Goal: Task Accomplishment & Management: Manage account settings

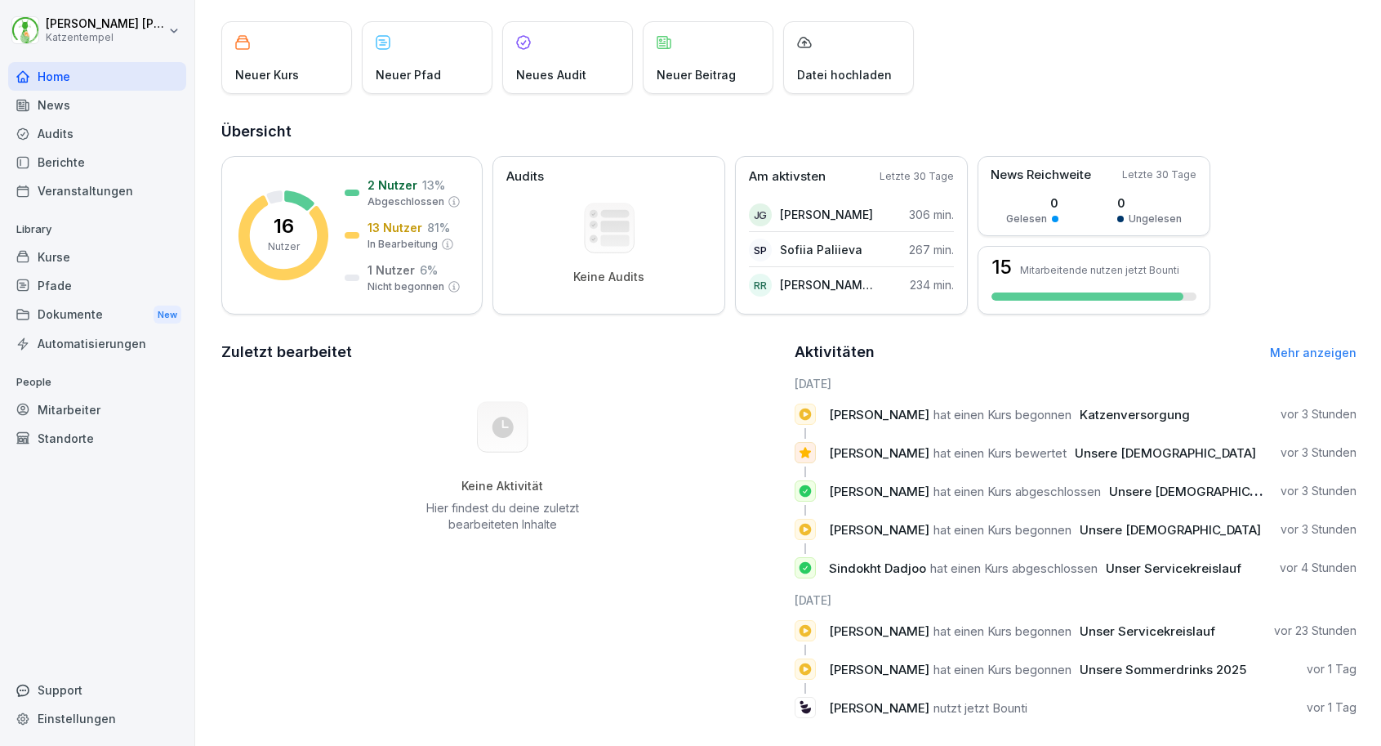
scroll to position [89, 0]
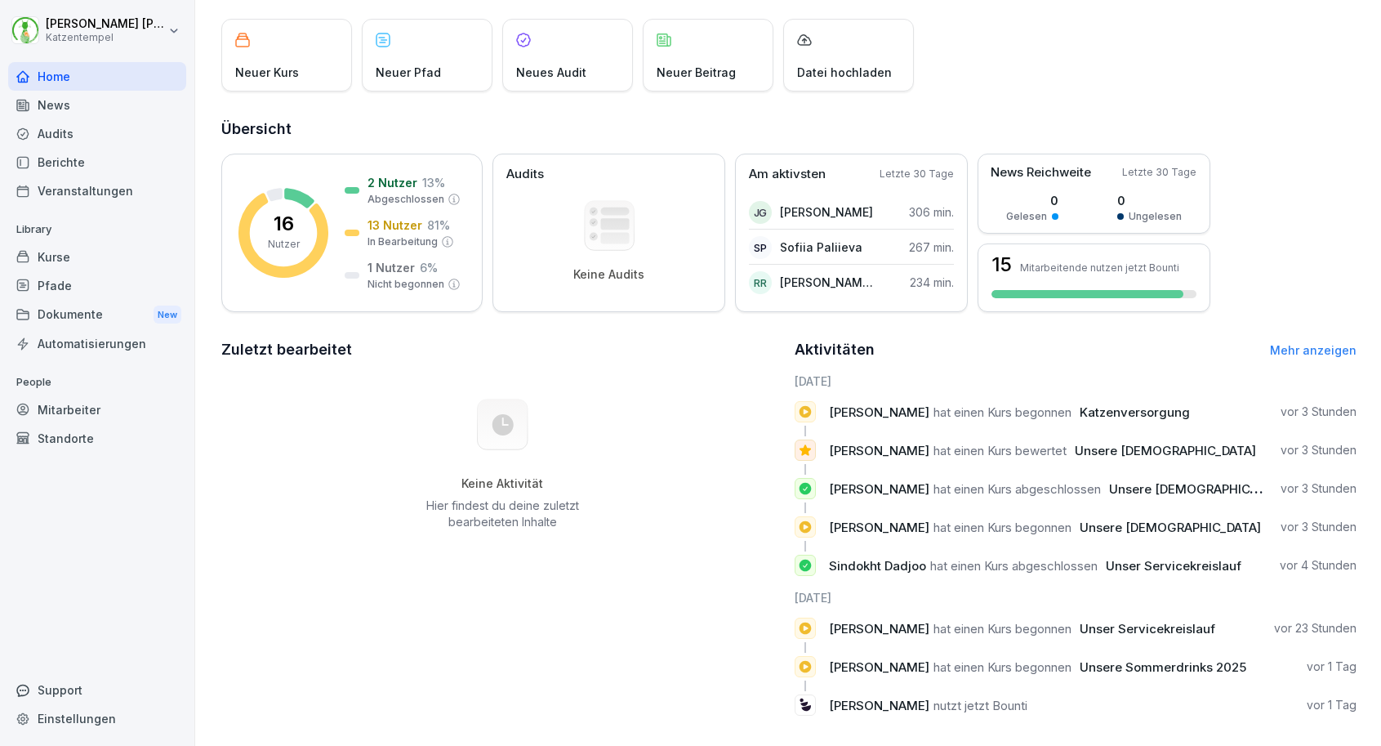
click at [131, 176] on div "Berichte" at bounding box center [97, 162] width 178 height 29
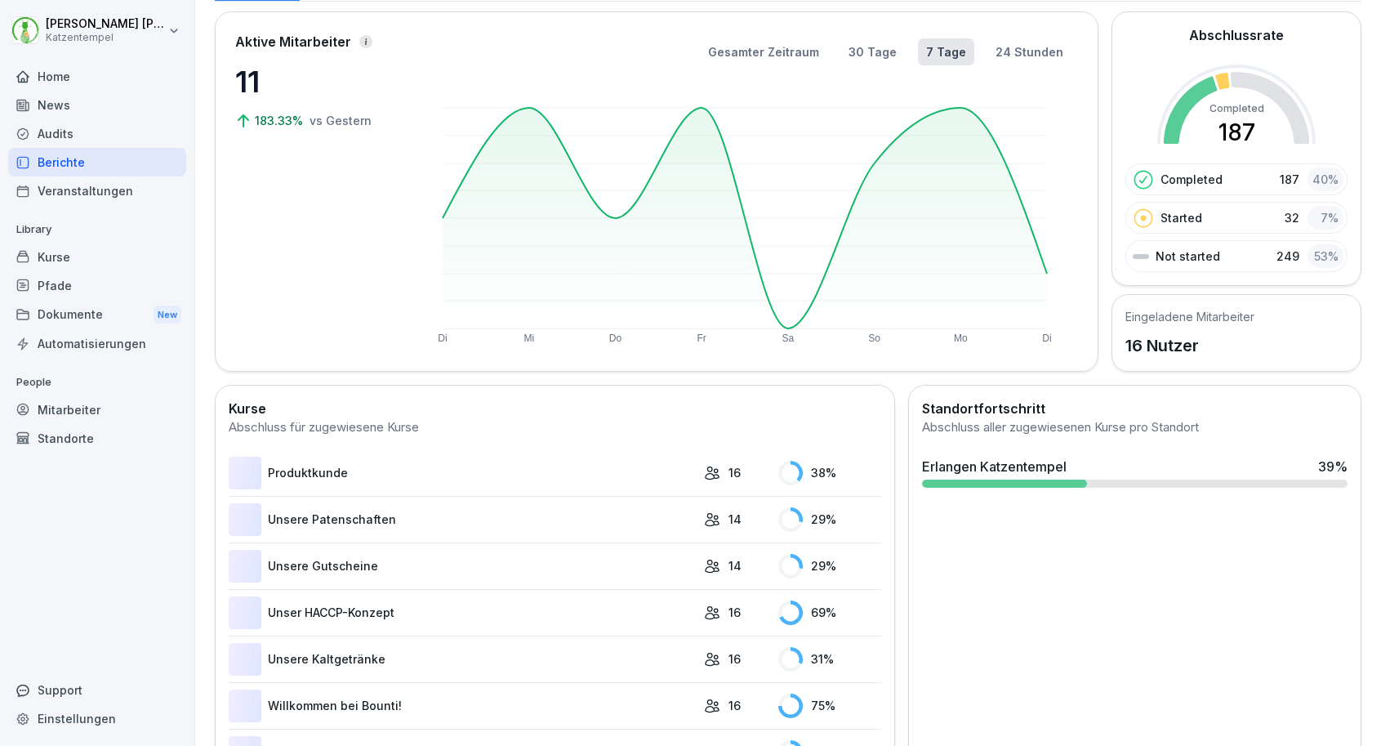
click at [131, 176] on div "Berichte" at bounding box center [97, 162] width 178 height 29
click at [466, 450] on td "Produktkunde" at bounding box center [462, 473] width 467 height 47
click at [478, 466] on link "Produktkunde" at bounding box center [462, 472] width 467 height 33
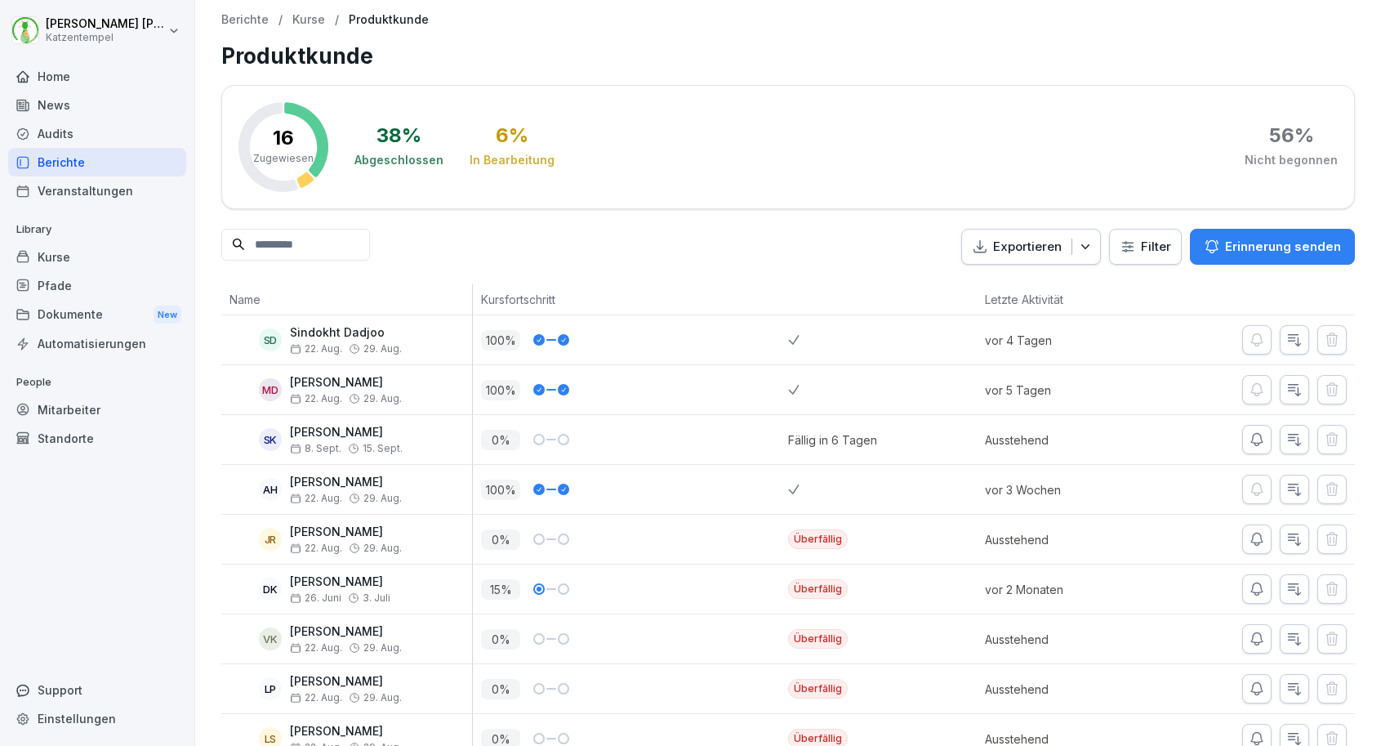
click at [1276, 241] on p "Erinnerung senden" at bounding box center [1283, 247] width 116 height 18
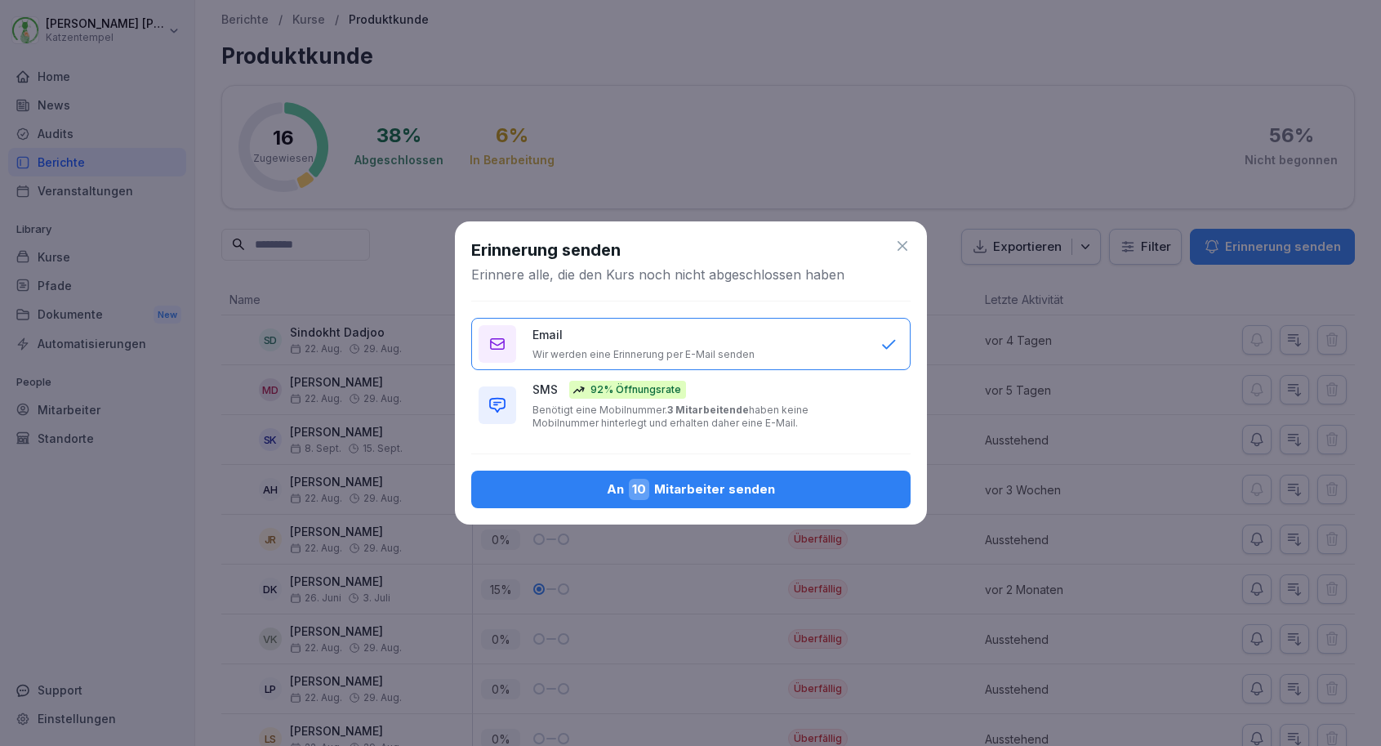
click at [821, 408] on p "Benötigt eine Mobilnummer. 3 Mitarbeitende haben keine Mobilnummer hinterlegt u…" at bounding box center [698, 416] width 332 height 26
click at [746, 487] on div "An 10 Mitarbeiter senden" at bounding box center [690, 489] width 413 height 21
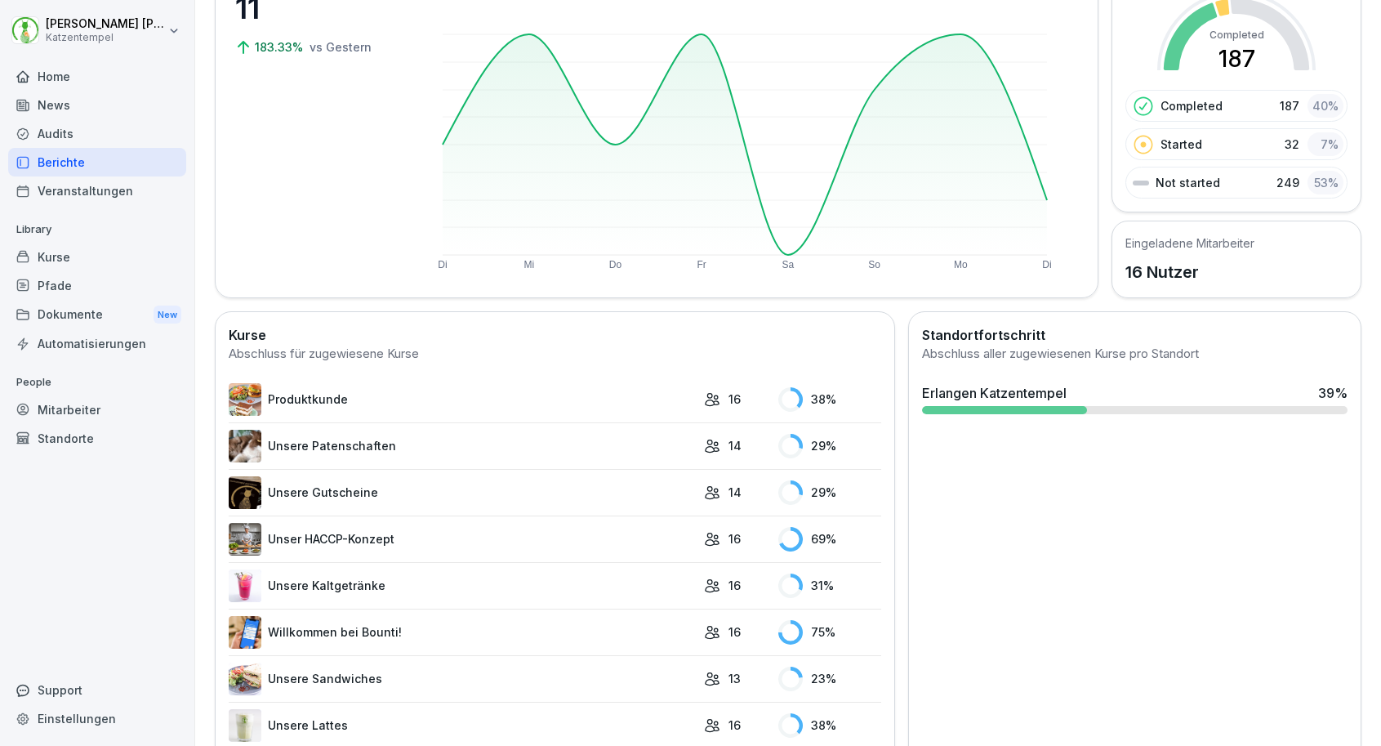
scroll to position [533, 0]
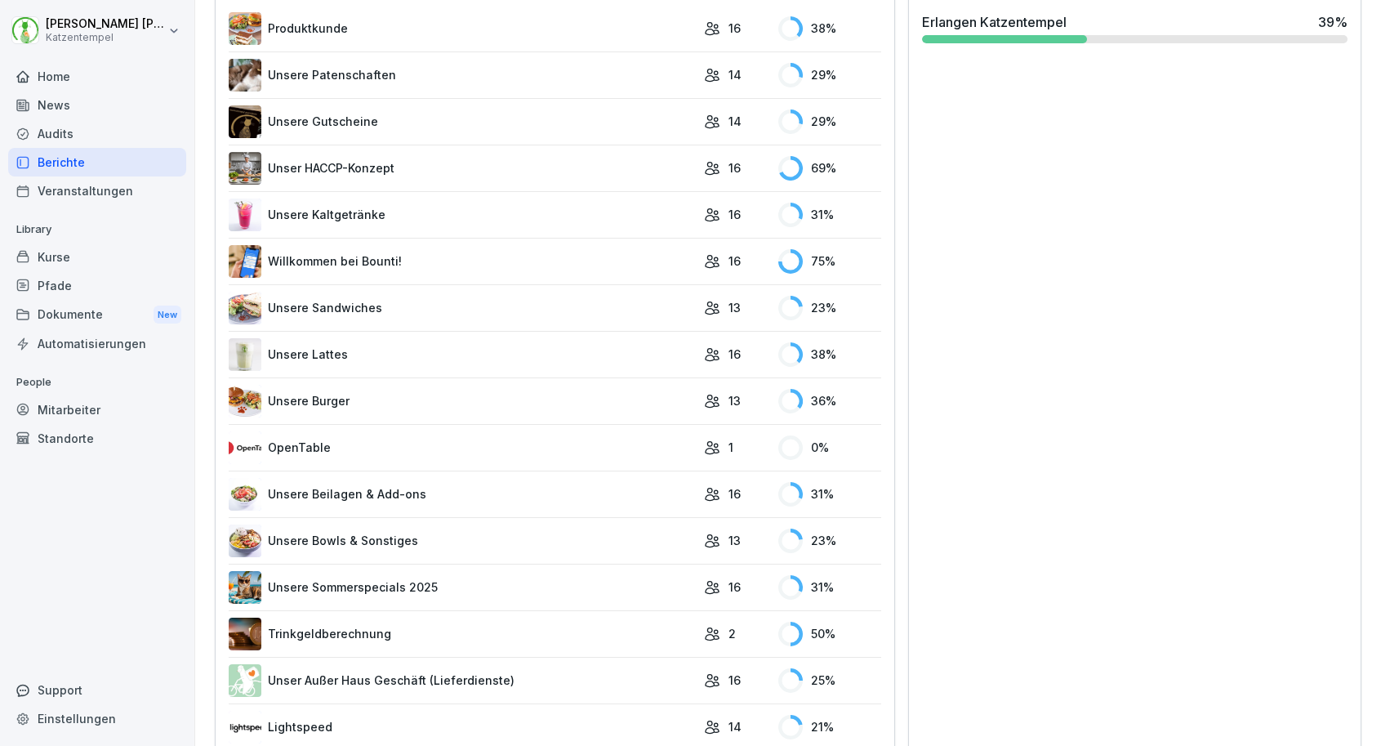
click at [313, 360] on link "Unsere Lattes" at bounding box center [462, 354] width 467 height 33
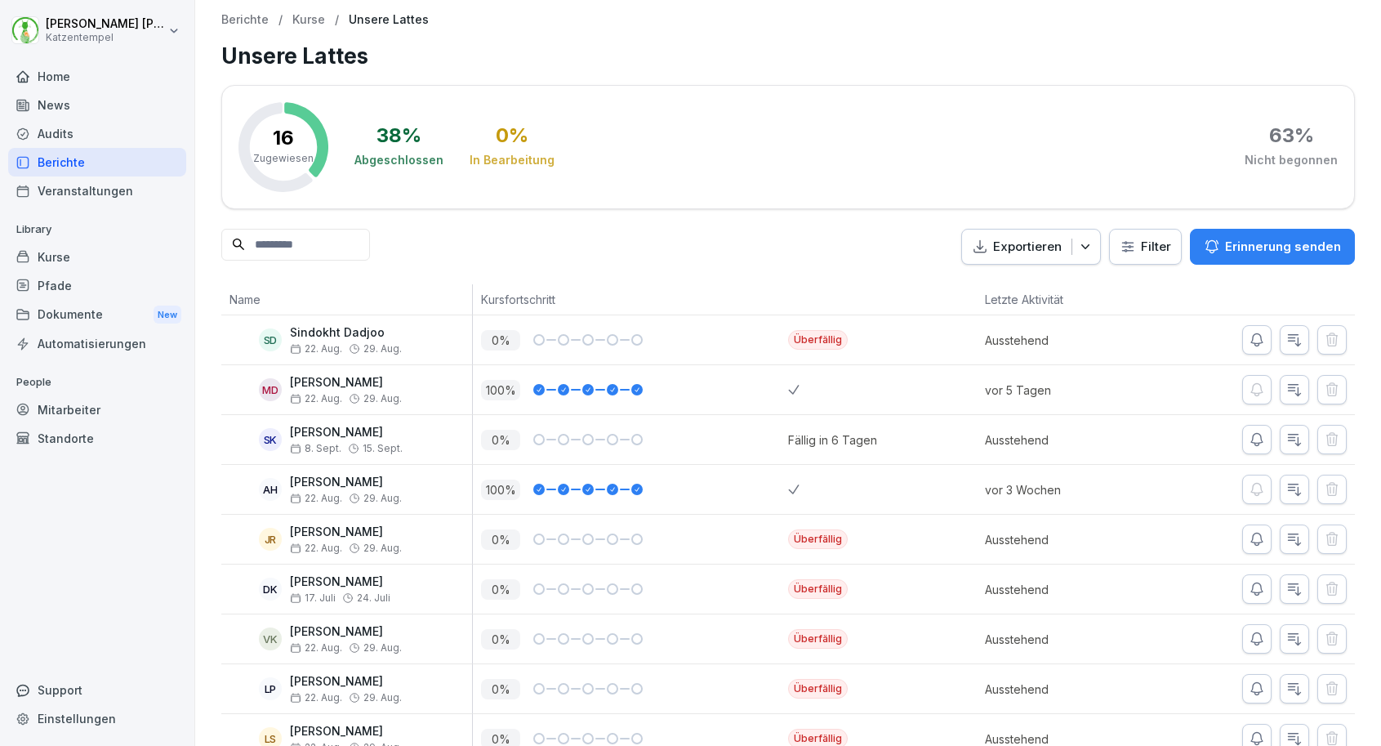
click at [1259, 246] on p "Erinnerung senden" at bounding box center [1283, 247] width 116 height 18
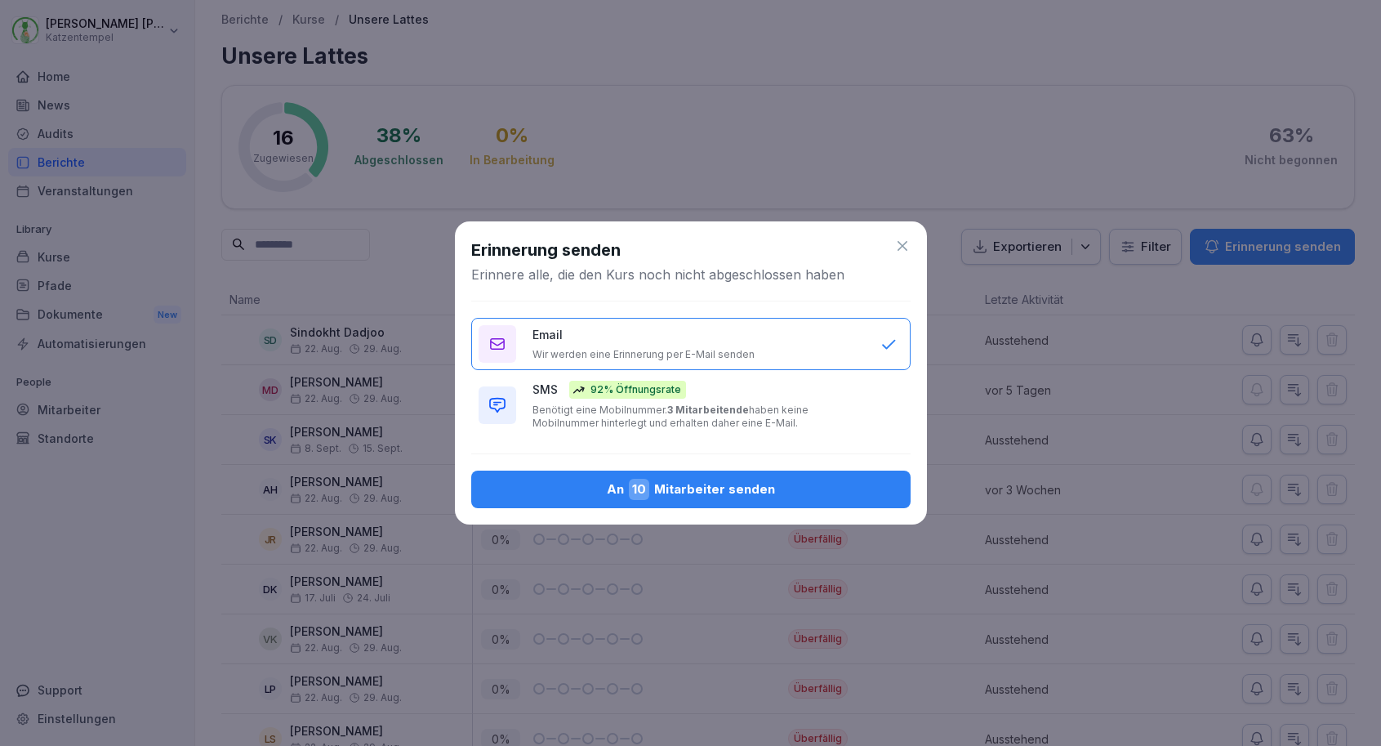
click at [838, 415] on p "Benötigt eine Mobilnummer. 3 Mitarbeitende haben keine Mobilnummer hinterlegt u…" at bounding box center [698, 416] width 332 height 26
click at [775, 492] on div "An 10 Mitarbeiter senden" at bounding box center [690, 489] width 413 height 21
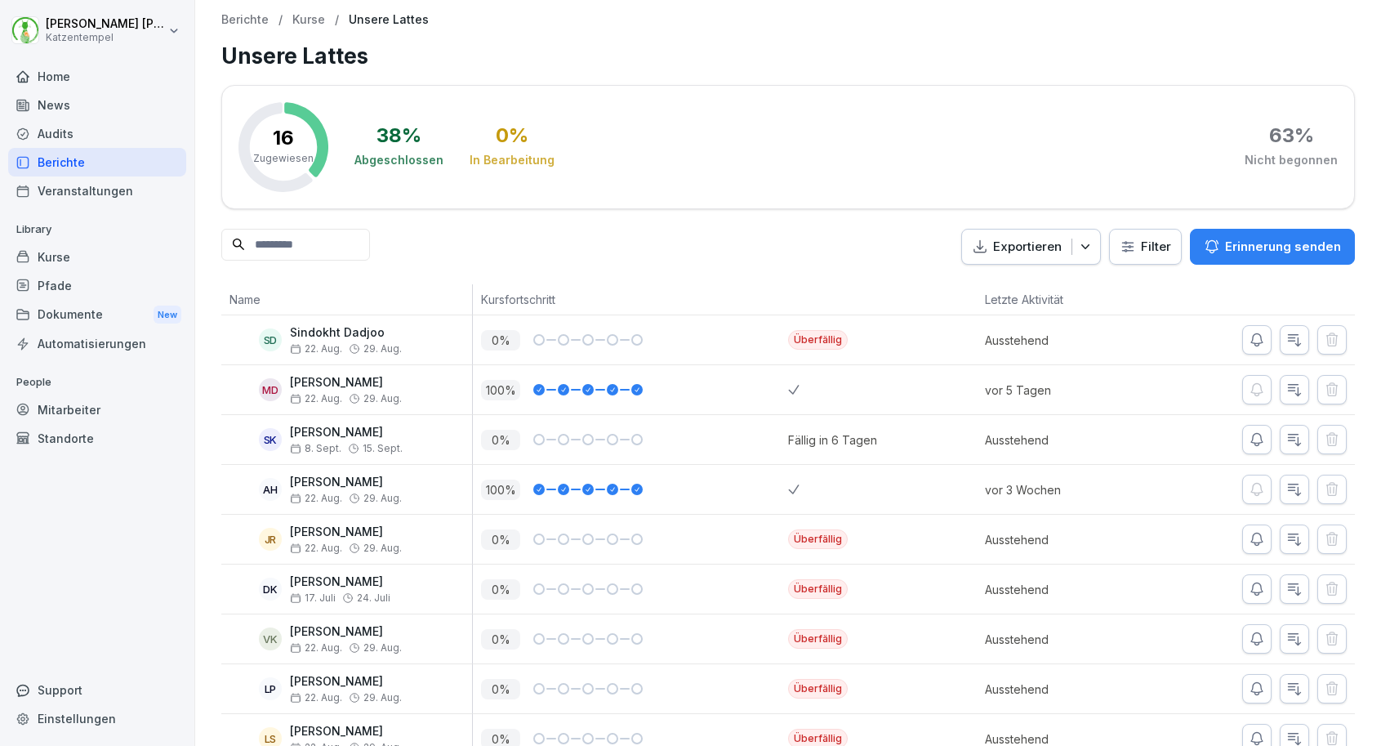
click at [109, 265] on div "Kurse" at bounding box center [97, 257] width 178 height 29
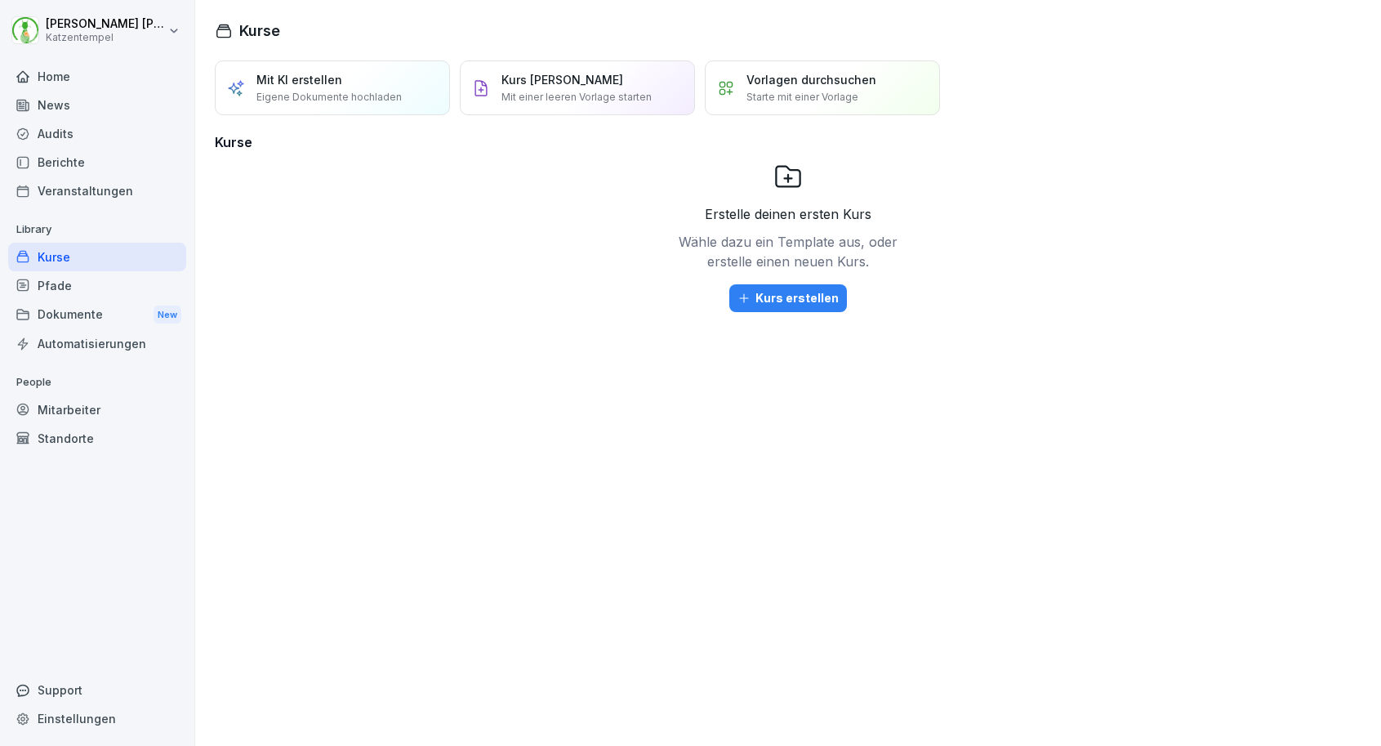
click at [107, 150] on div "Berichte" at bounding box center [97, 162] width 178 height 29
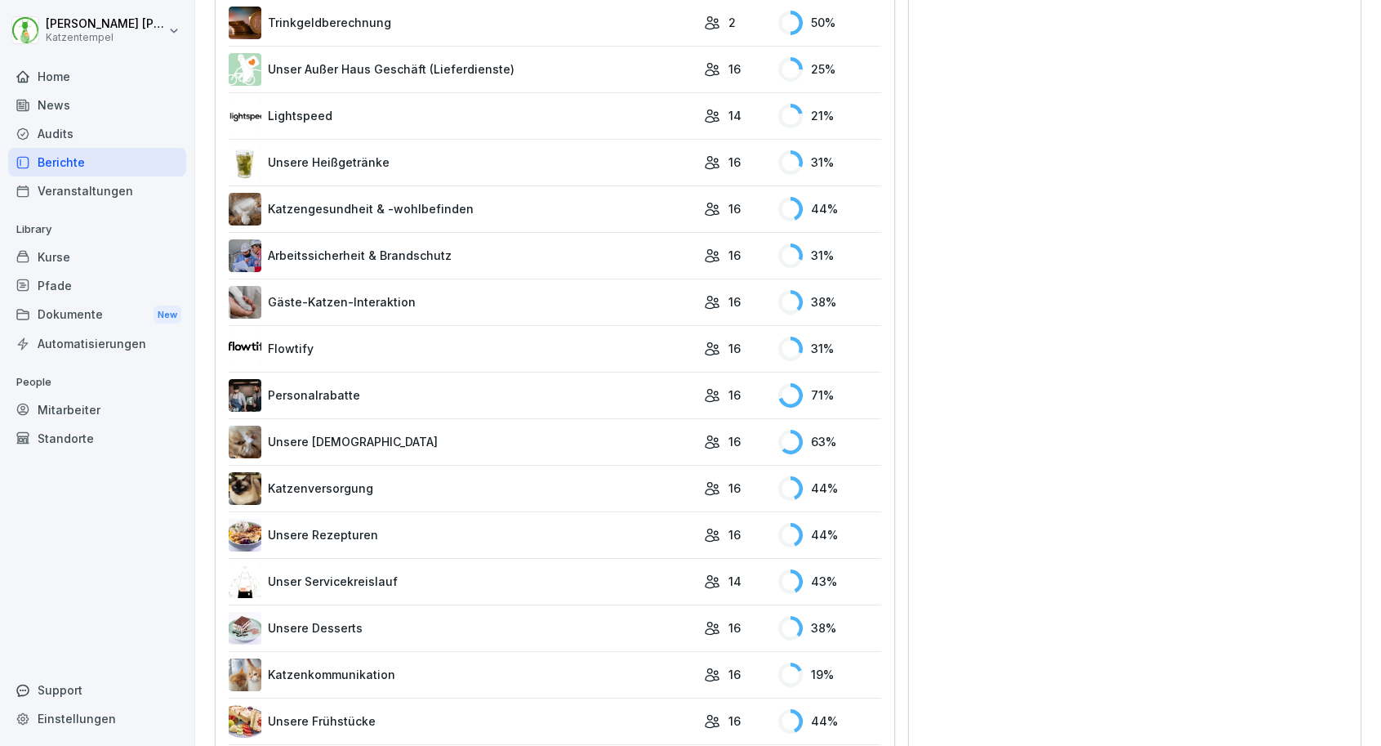
scroll to position [1309, 0]
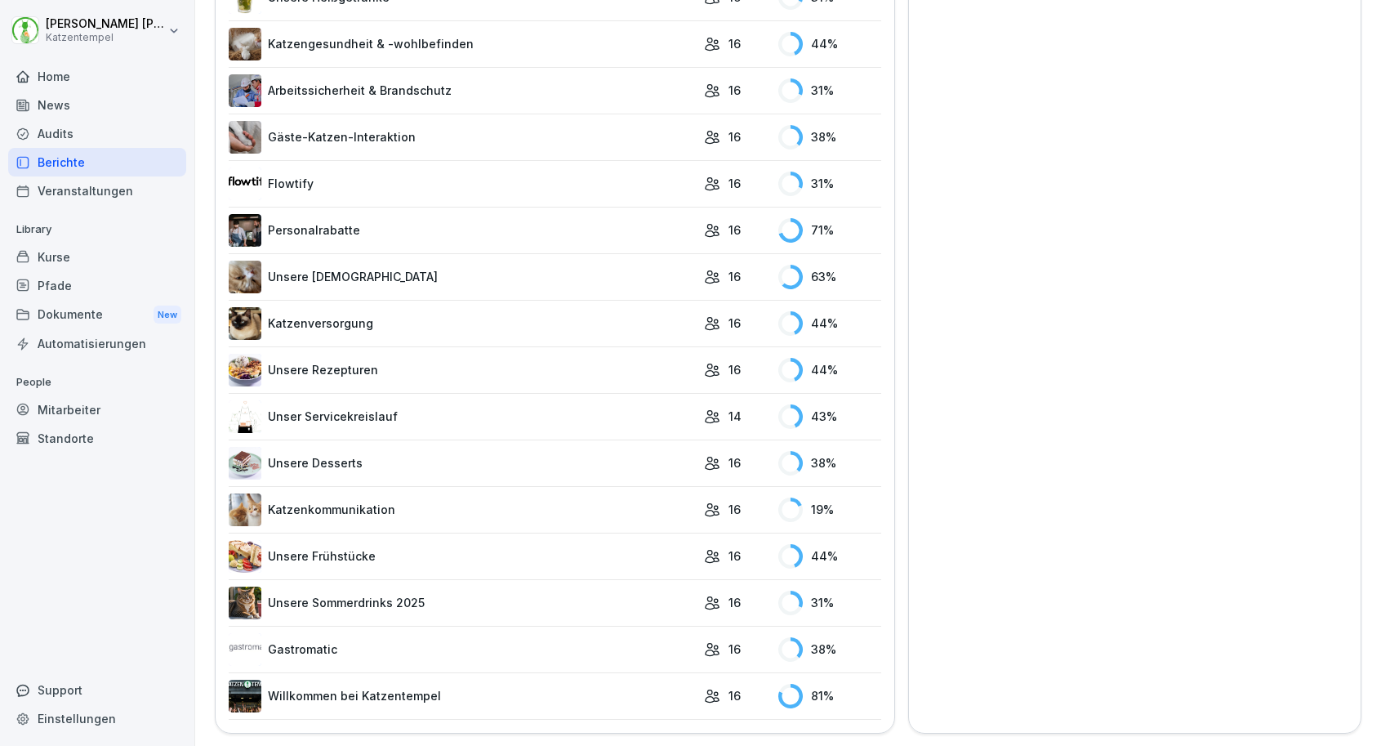
click at [541, 331] on link "Katzenversorgung" at bounding box center [462, 323] width 467 height 33
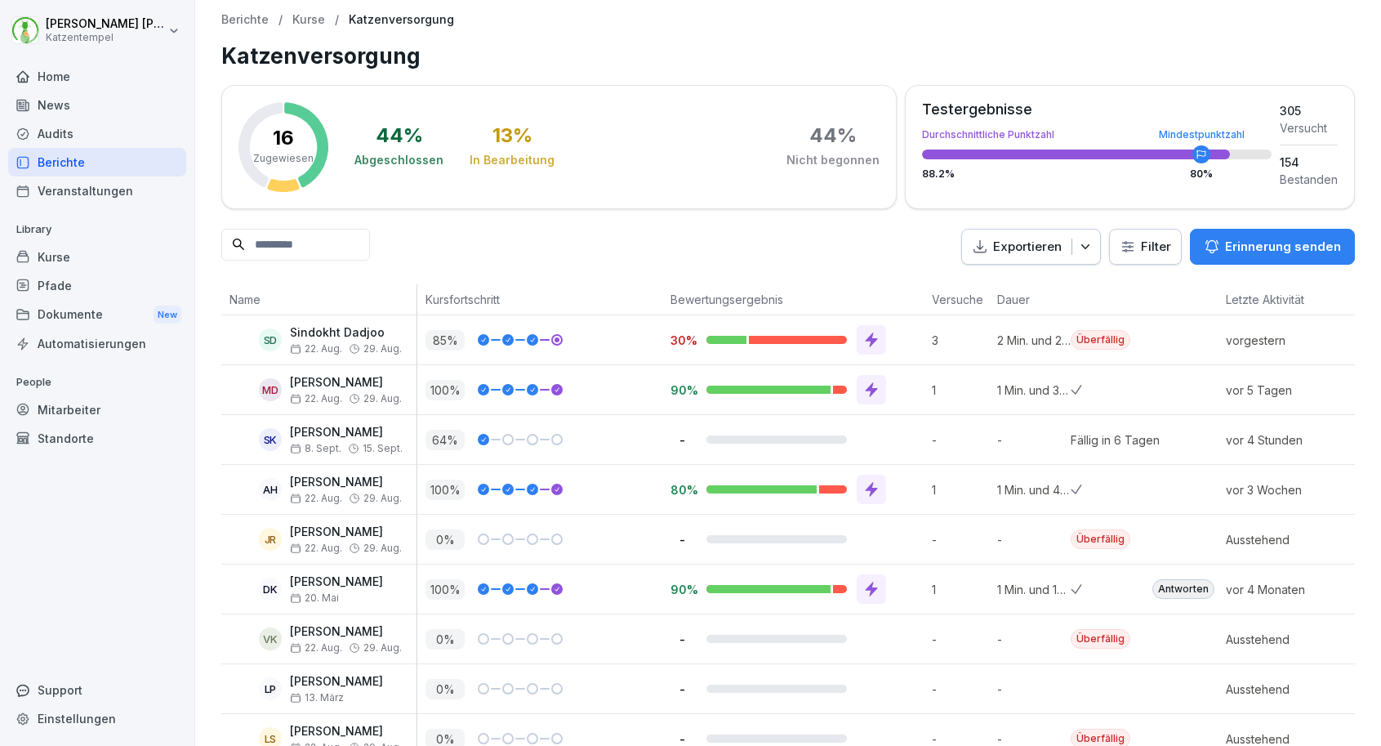
click at [1224, 250] on div "Erinnerung senden" at bounding box center [1272, 247] width 137 height 18
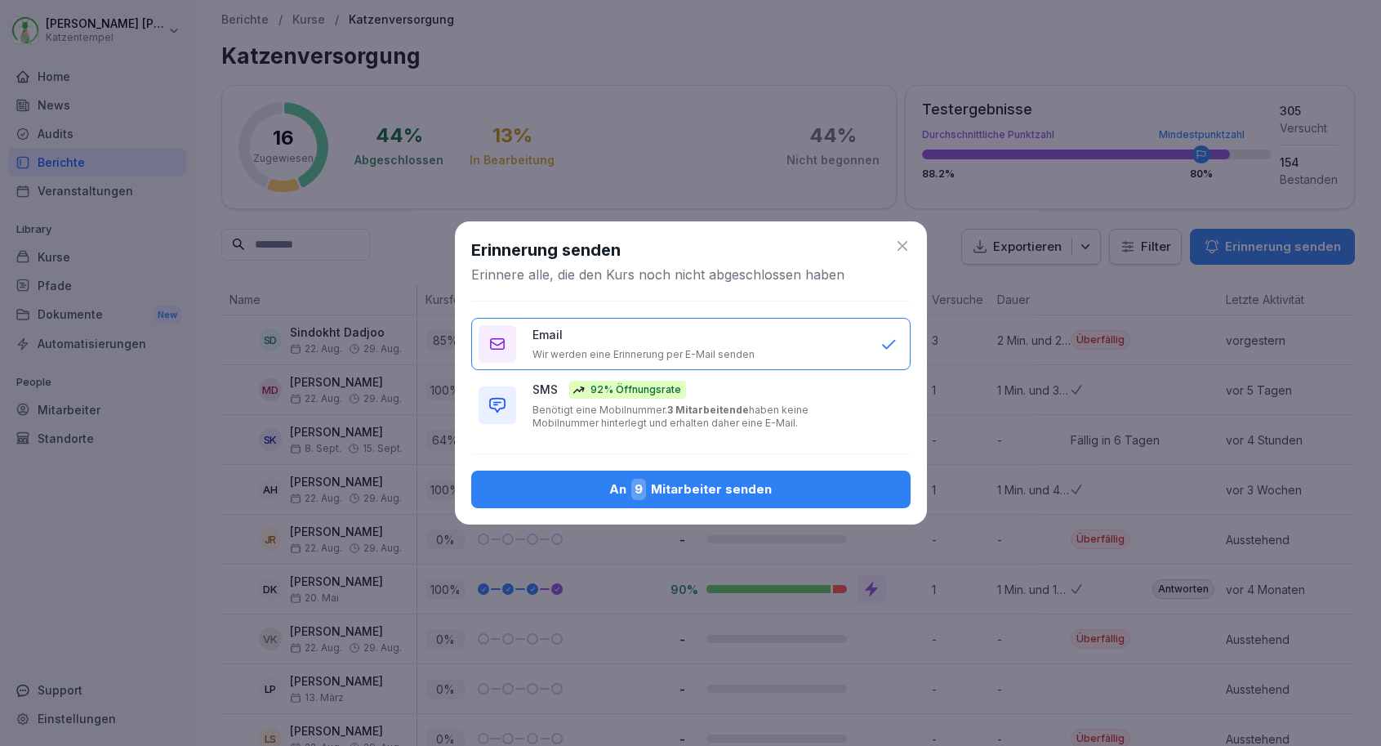
click at [770, 483] on div "An 9 Mitarbeiter senden" at bounding box center [690, 489] width 413 height 21
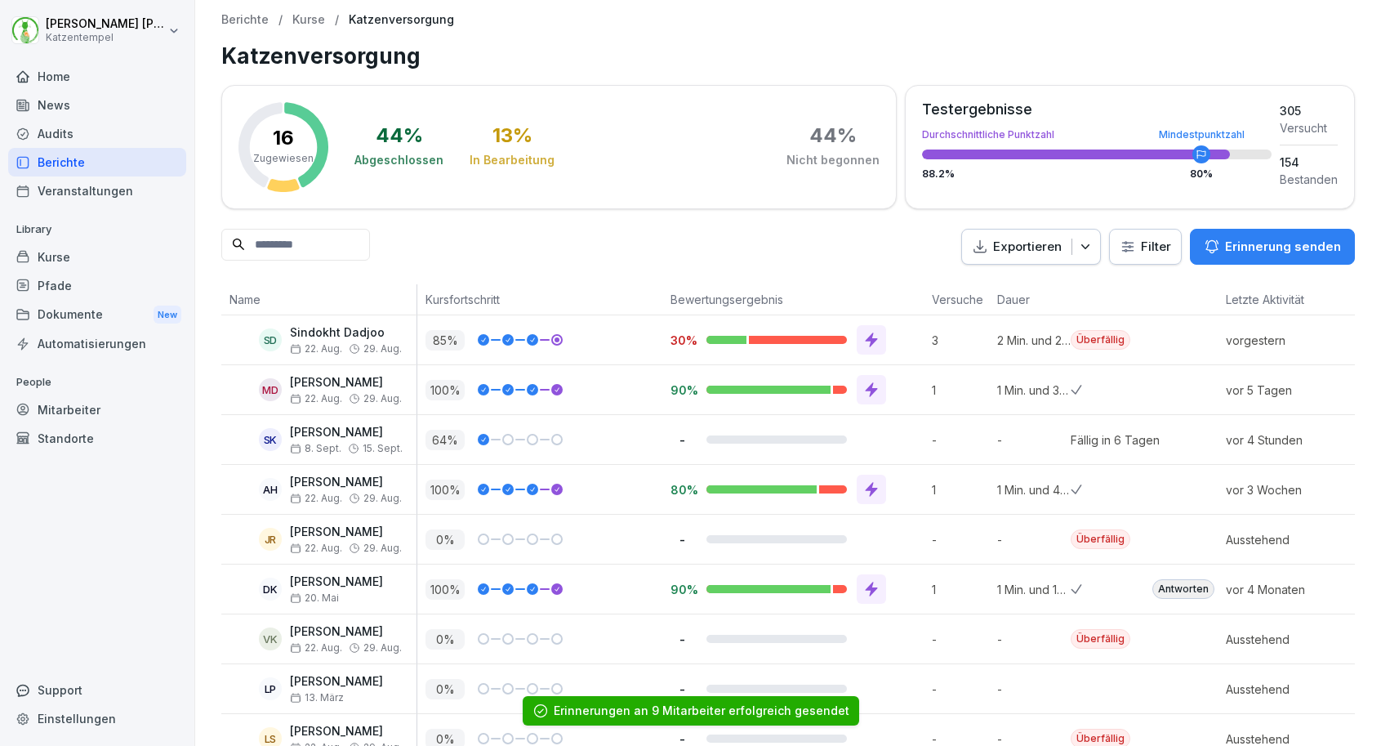
click at [100, 162] on div "Berichte" at bounding box center [97, 162] width 178 height 29
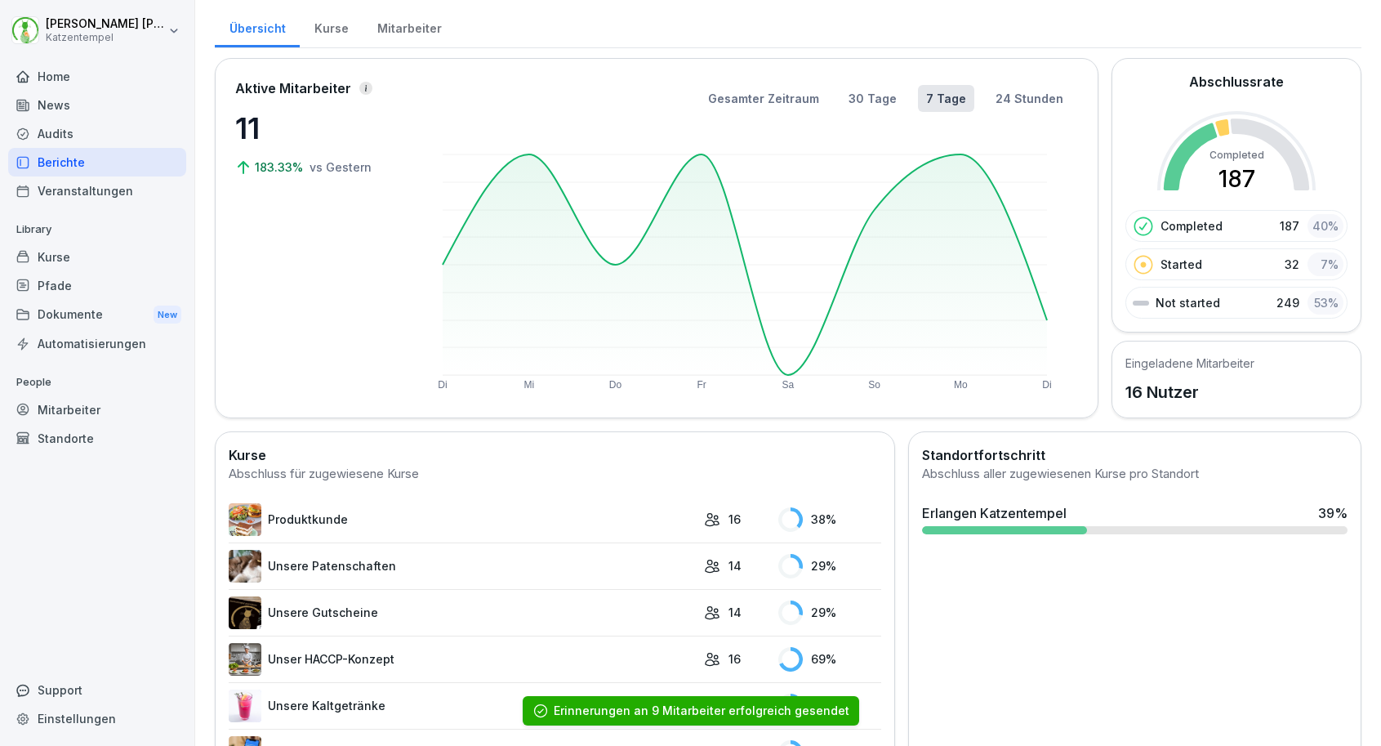
scroll to position [19, 0]
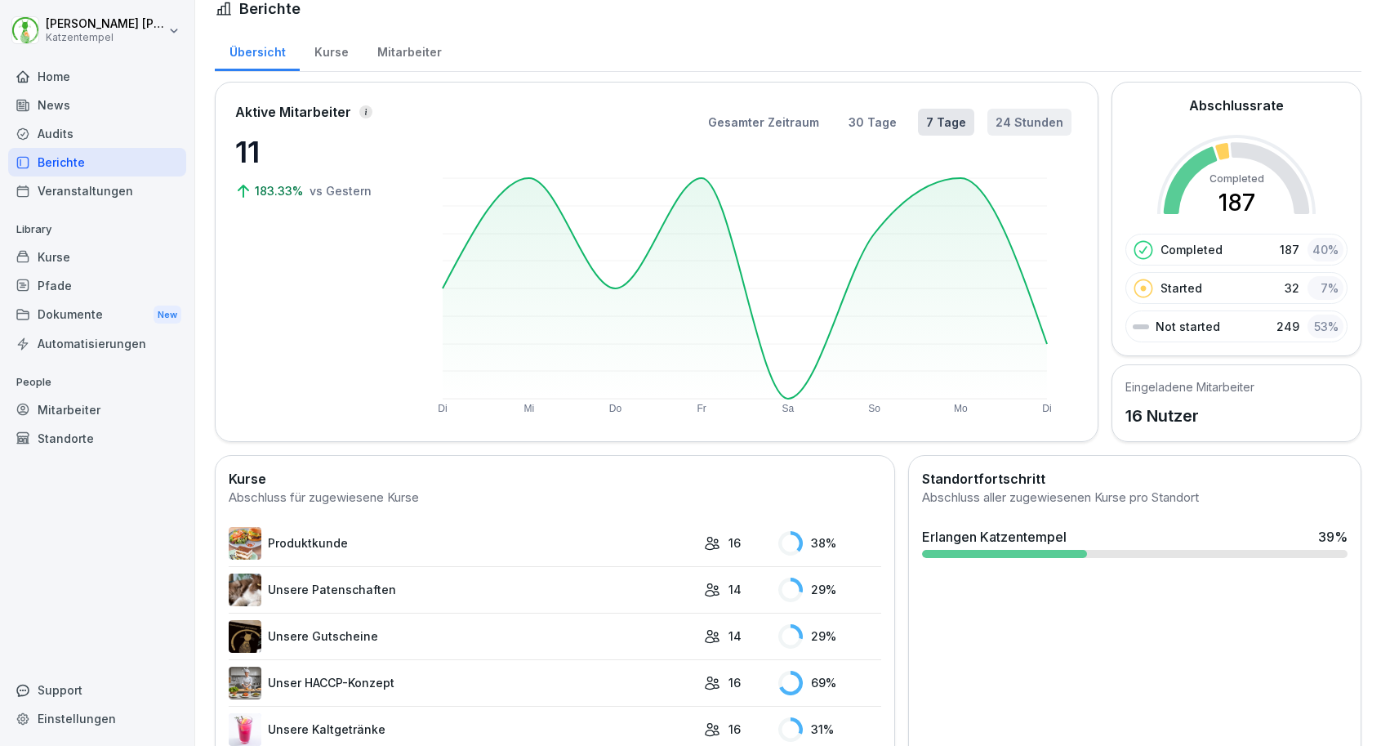
click at [1006, 124] on button "24 Stunden" at bounding box center [1029, 122] width 84 height 27
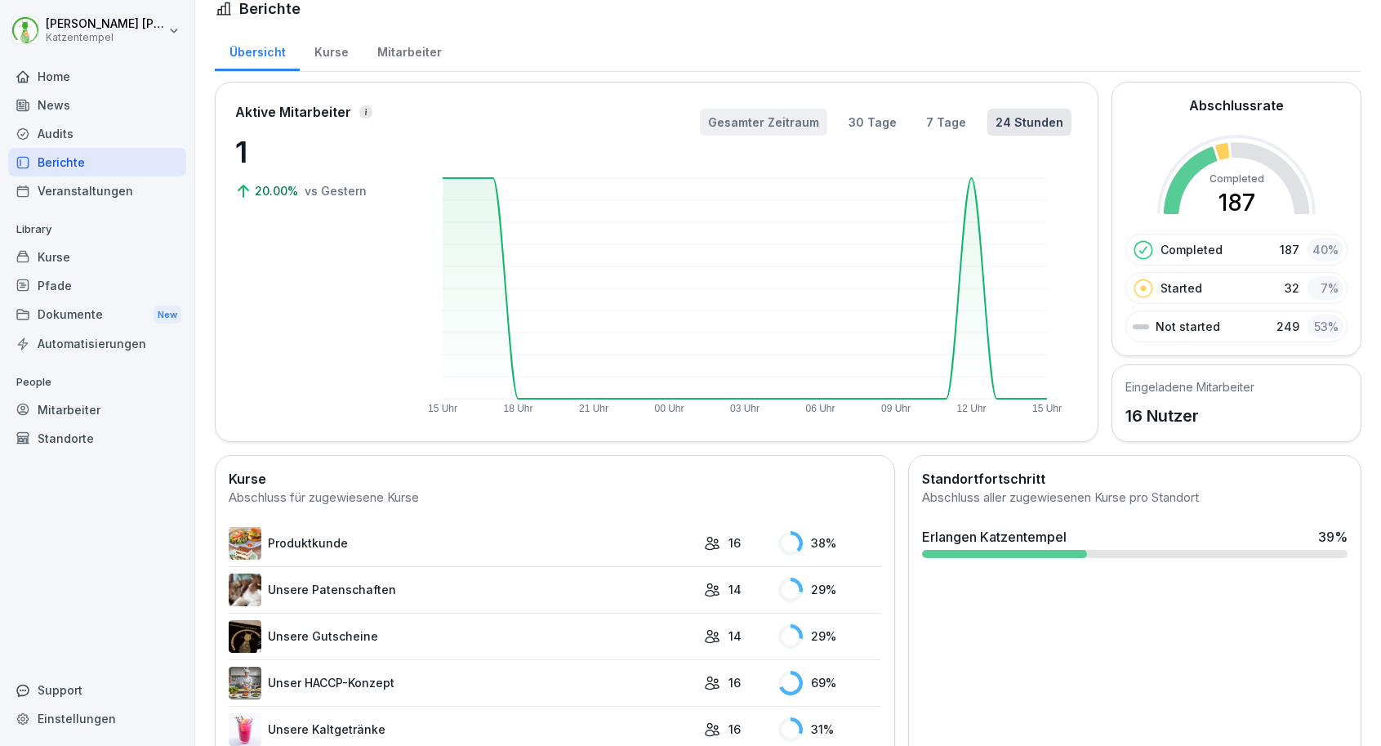
click at [739, 120] on button "Gesamter Zeitraum" at bounding box center [763, 122] width 127 height 27
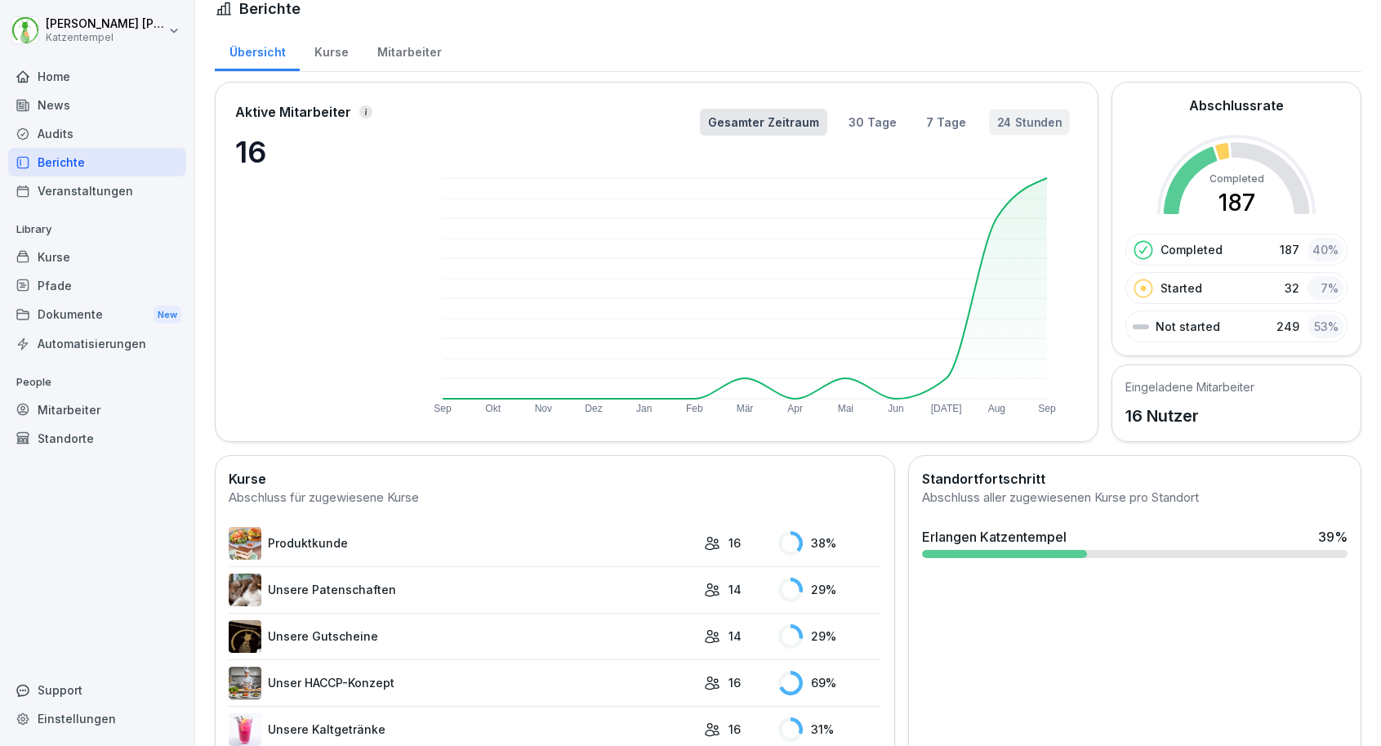
click at [1028, 123] on button "24 Stunden" at bounding box center [1029, 122] width 81 height 26
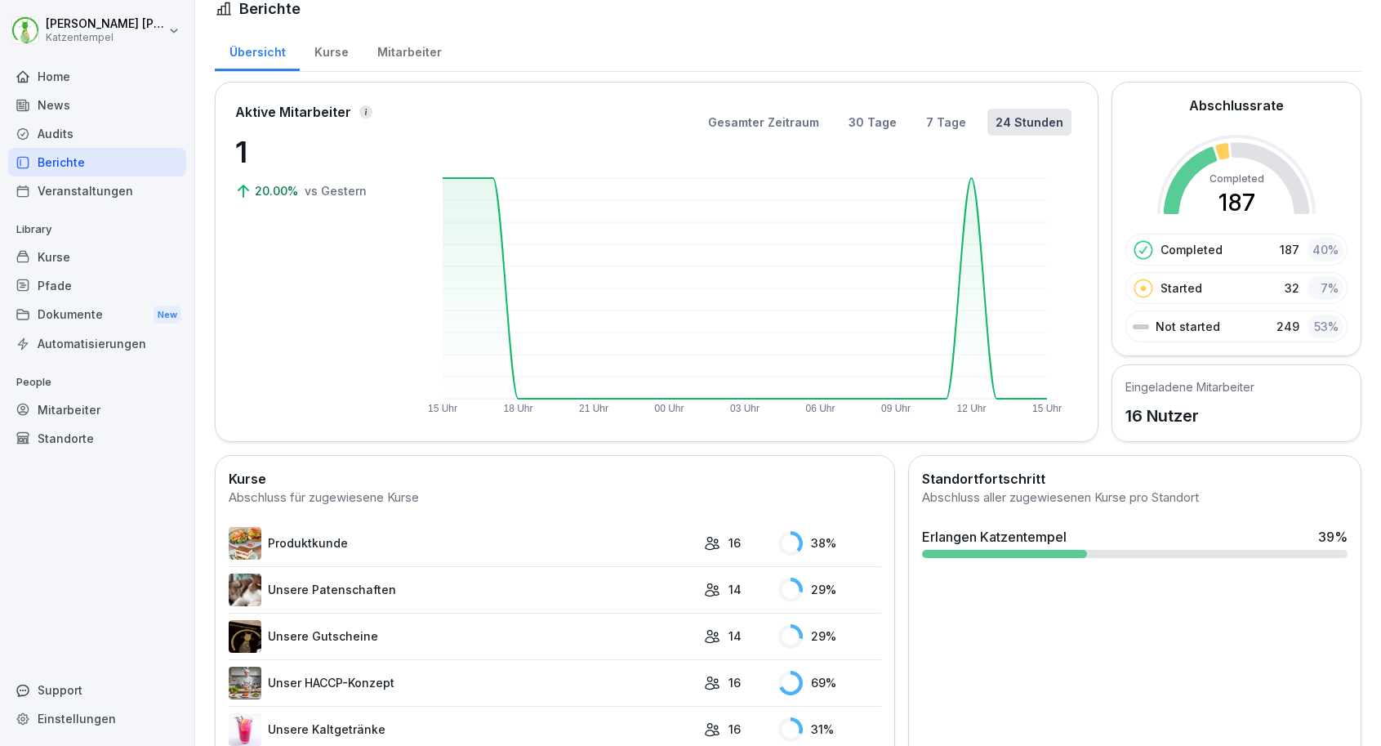
click at [989, 125] on div "Gesamter Zeitraum 30 Tage 7 Tage 24 Stunden" at bounding box center [744, 122] width 653 height 27
click at [955, 121] on button "7 Tage" at bounding box center [946, 122] width 56 height 27
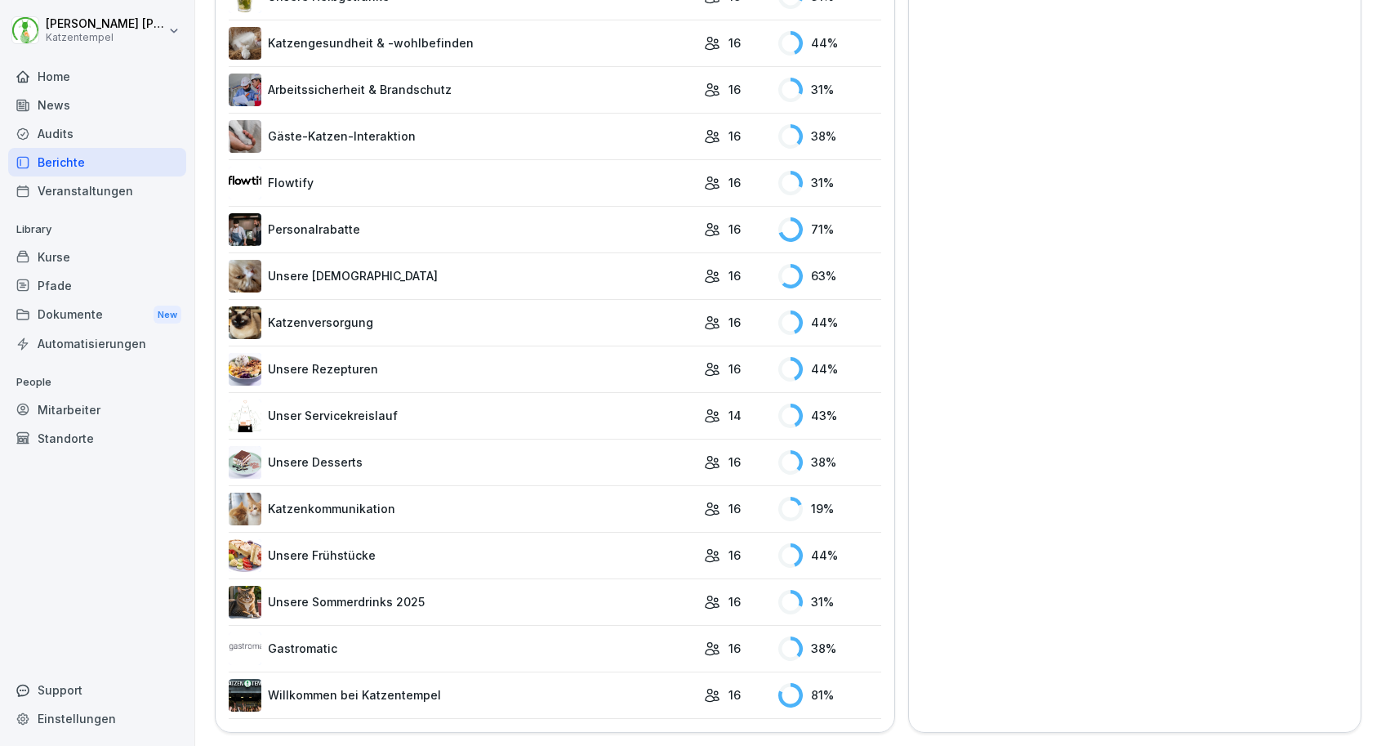
scroll to position [1309, 0]
click at [688, 493] on link "Katzenkommunikation" at bounding box center [462, 509] width 467 height 33
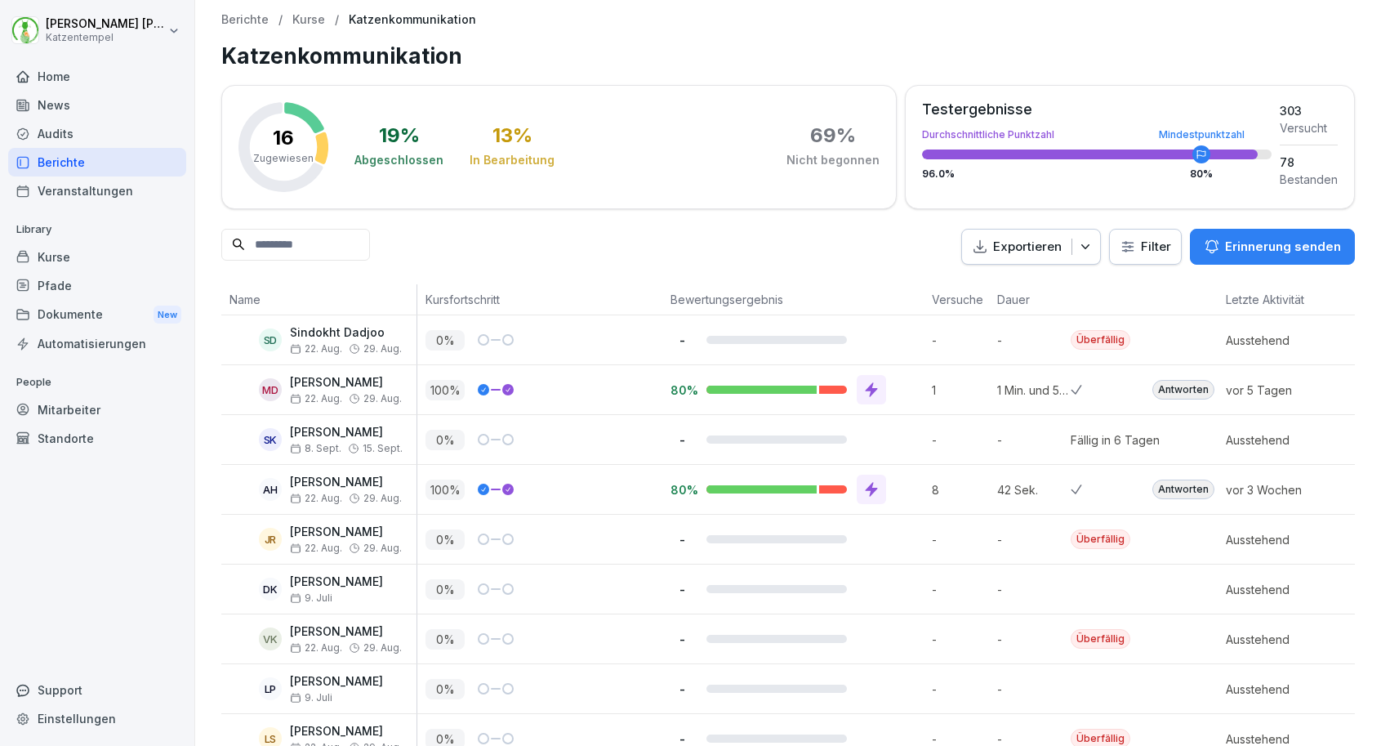
click at [1277, 242] on p "Erinnerung senden" at bounding box center [1283, 247] width 116 height 18
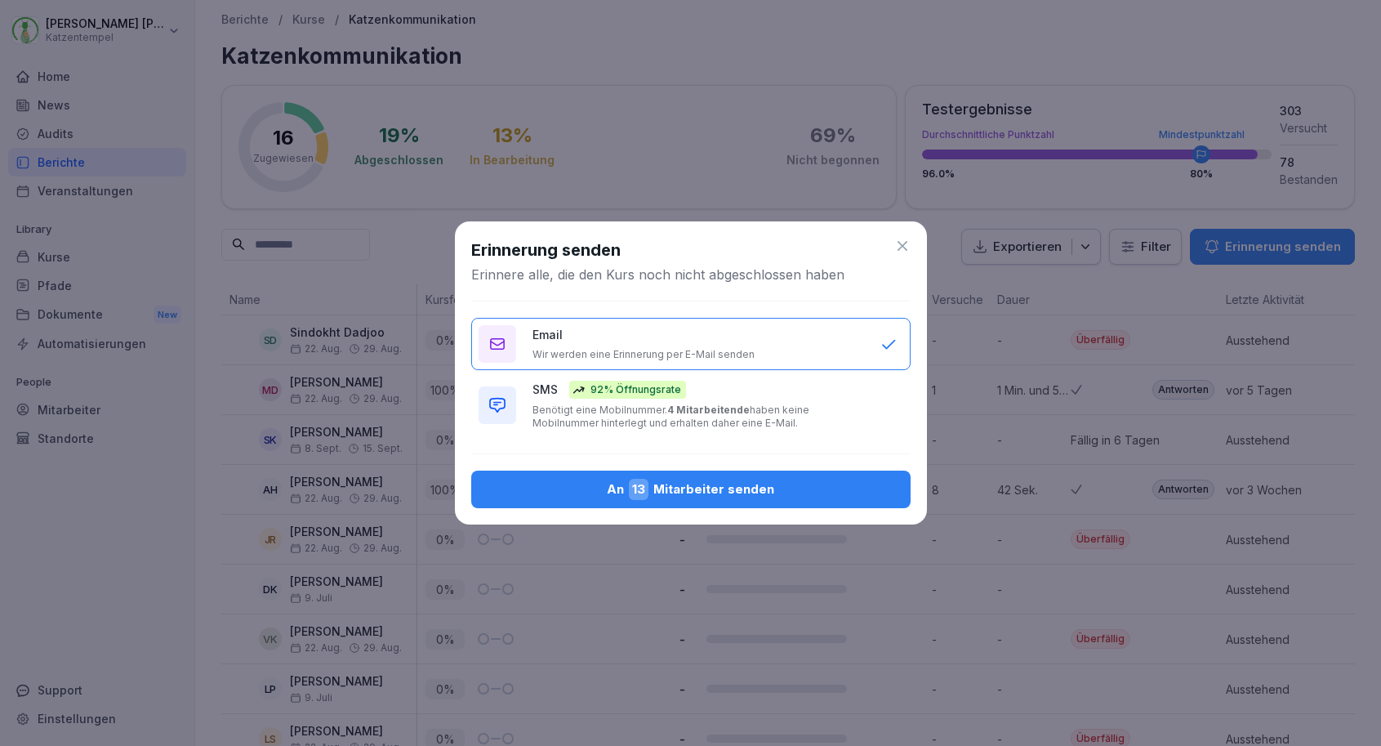
click at [730, 412] on b "4 Mitarbeitende" at bounding box center [708, 409] width 82 height 12
click at [747, 490] on div "An 13 Mitarbeiter senden" at bounding box center [690, 489] width 413 height 21
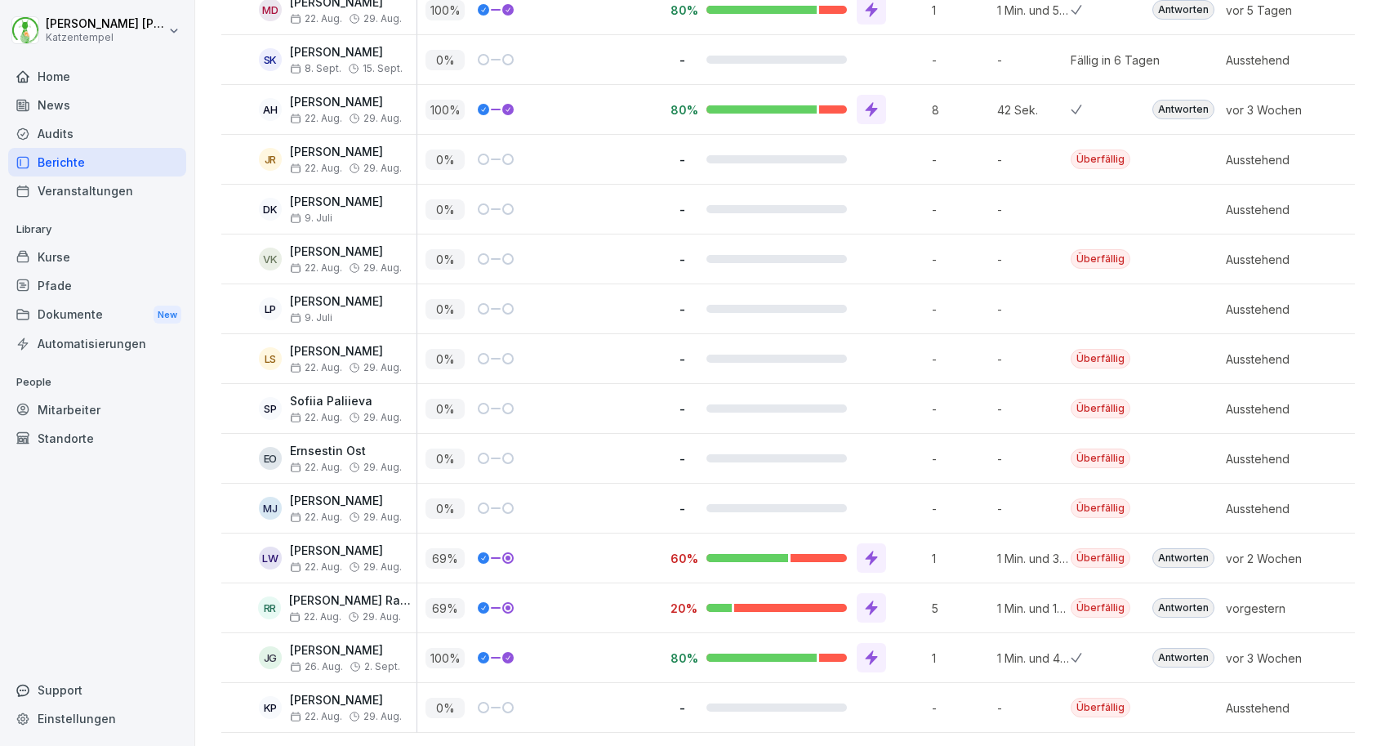
scroll to position [379, 0]
click at [140, 277] on div "Pfade" at bounding box center [97, 285] width 178 height 29
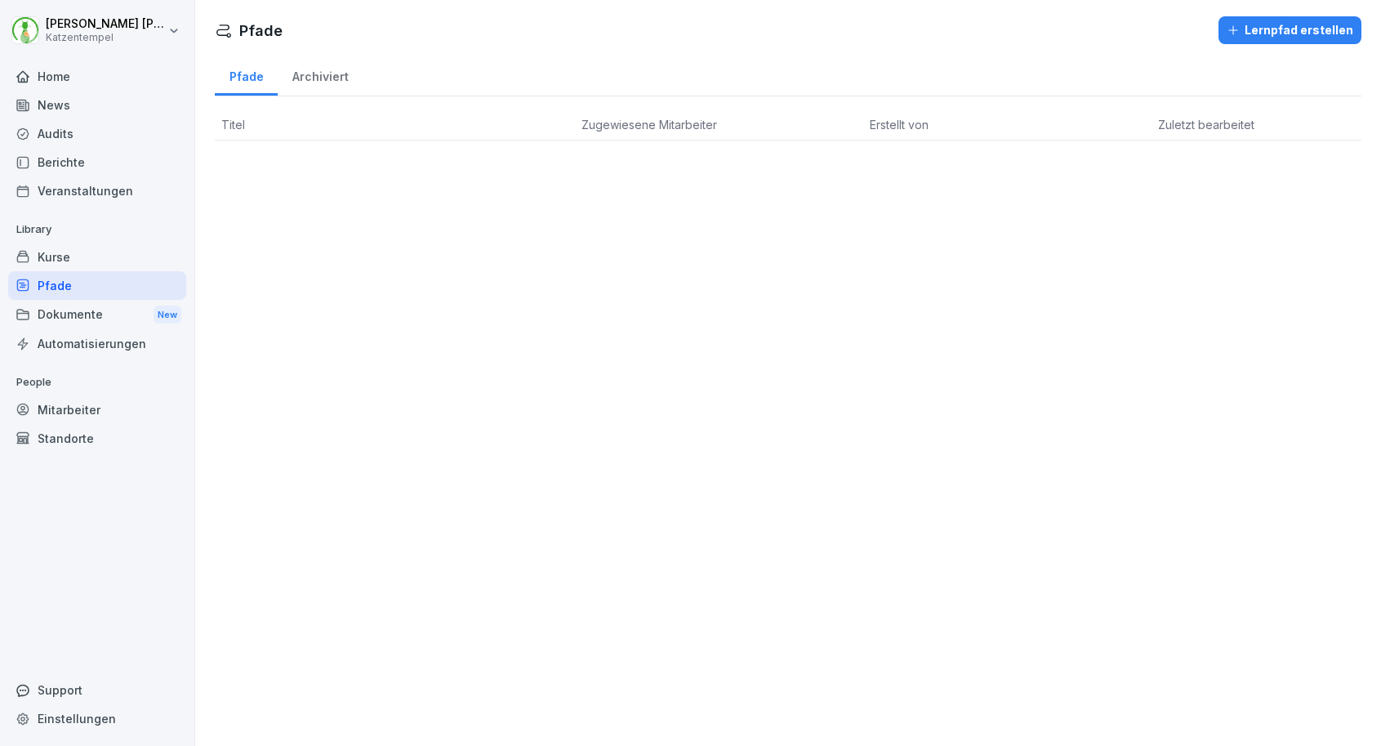
click at [132, 265] on div "Kurse" at bounding box center [97, 257] width 178 height 29
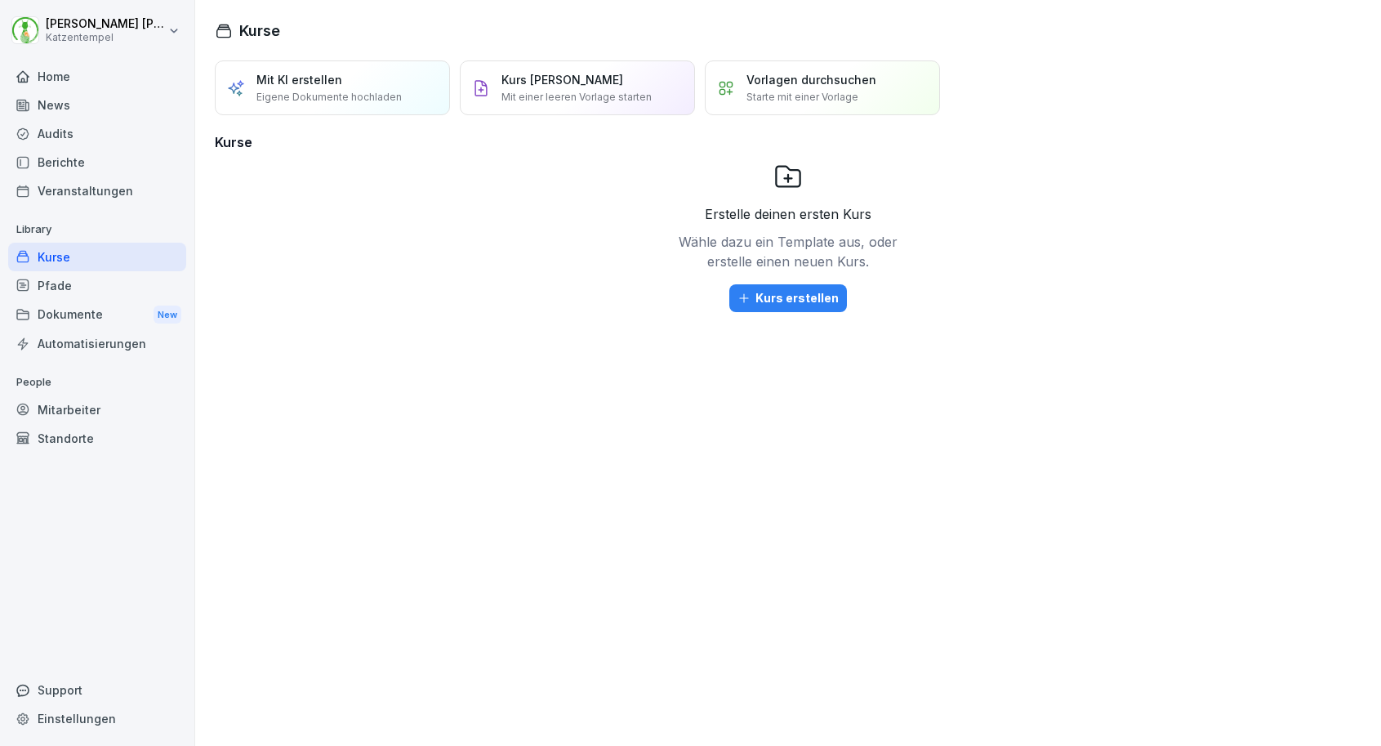
click at [137, 322] on div "Dokumente New" at bounding box center [97, 315] width 178 height 30
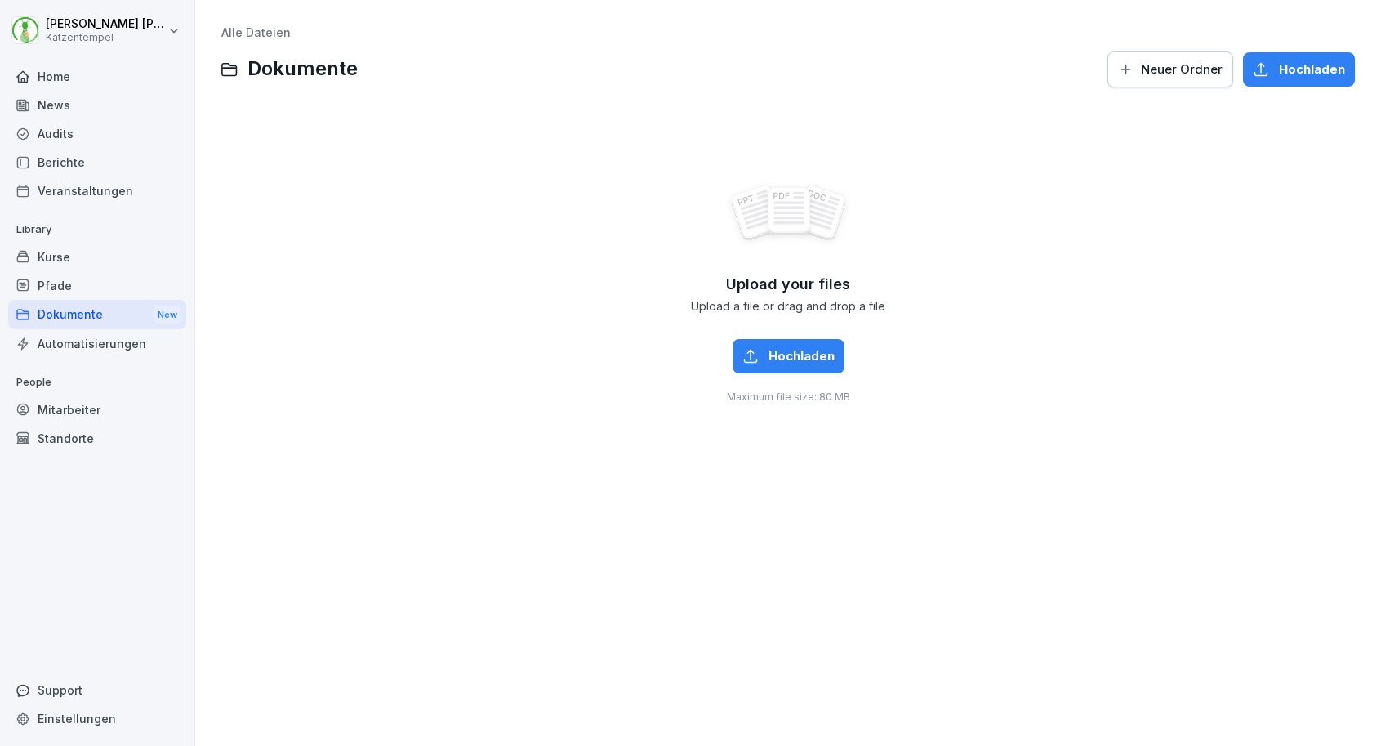
click at [122, 404] on div "Mitarbeiter" at bounding box center [97, 409] width 178 height 29
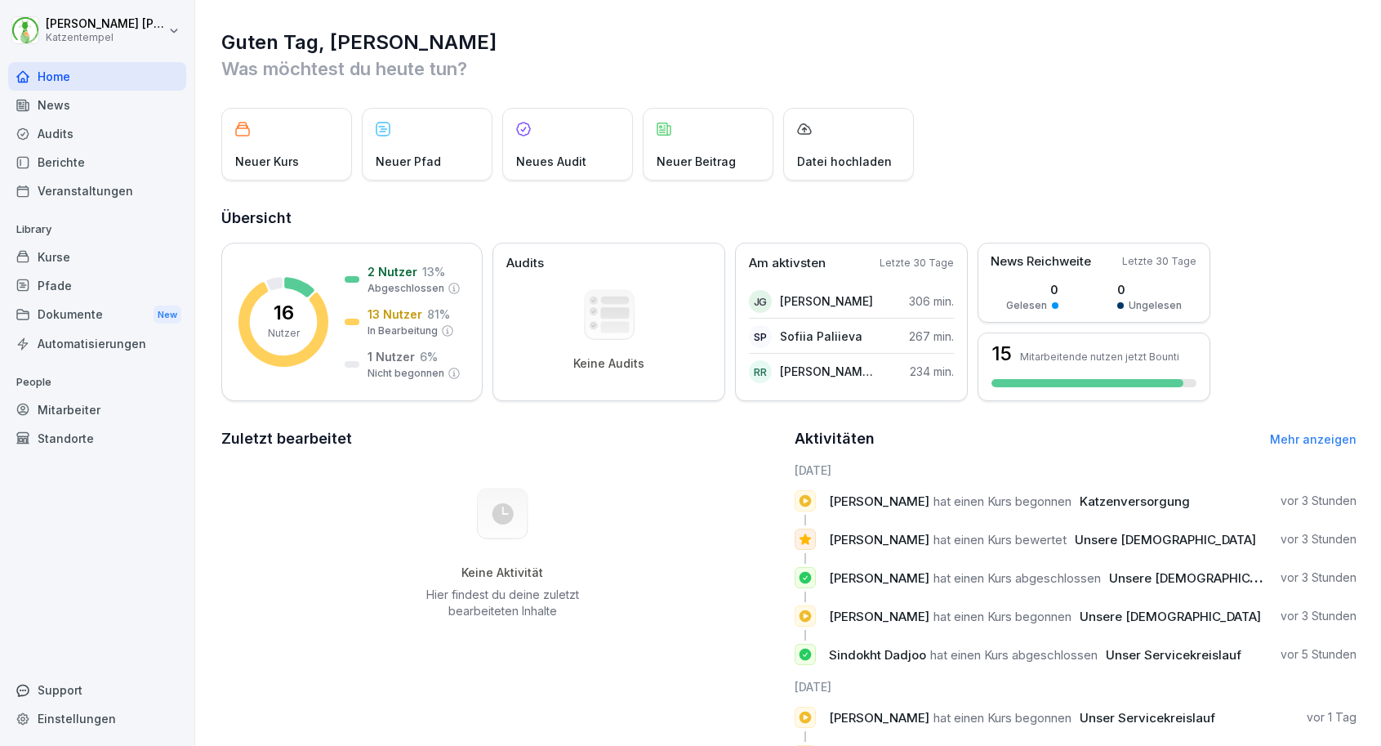
click at [140, 169] on div "Berichte" at bounding box center [97, 162] width 178 height 29
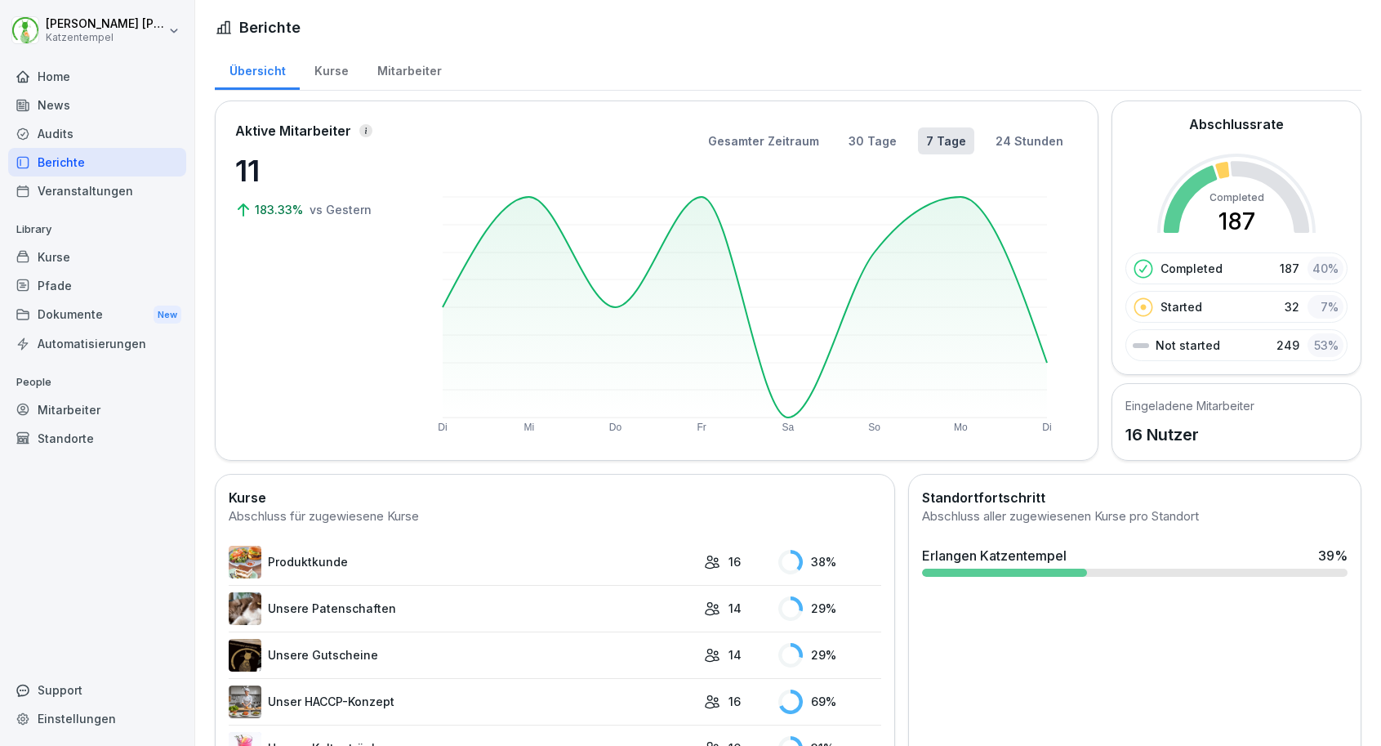
click at [81, 72] on div "Home" at bounding box center [97, 76] width 178 height 29
